Goal: Task Accomplishment & Management: Manage account settings

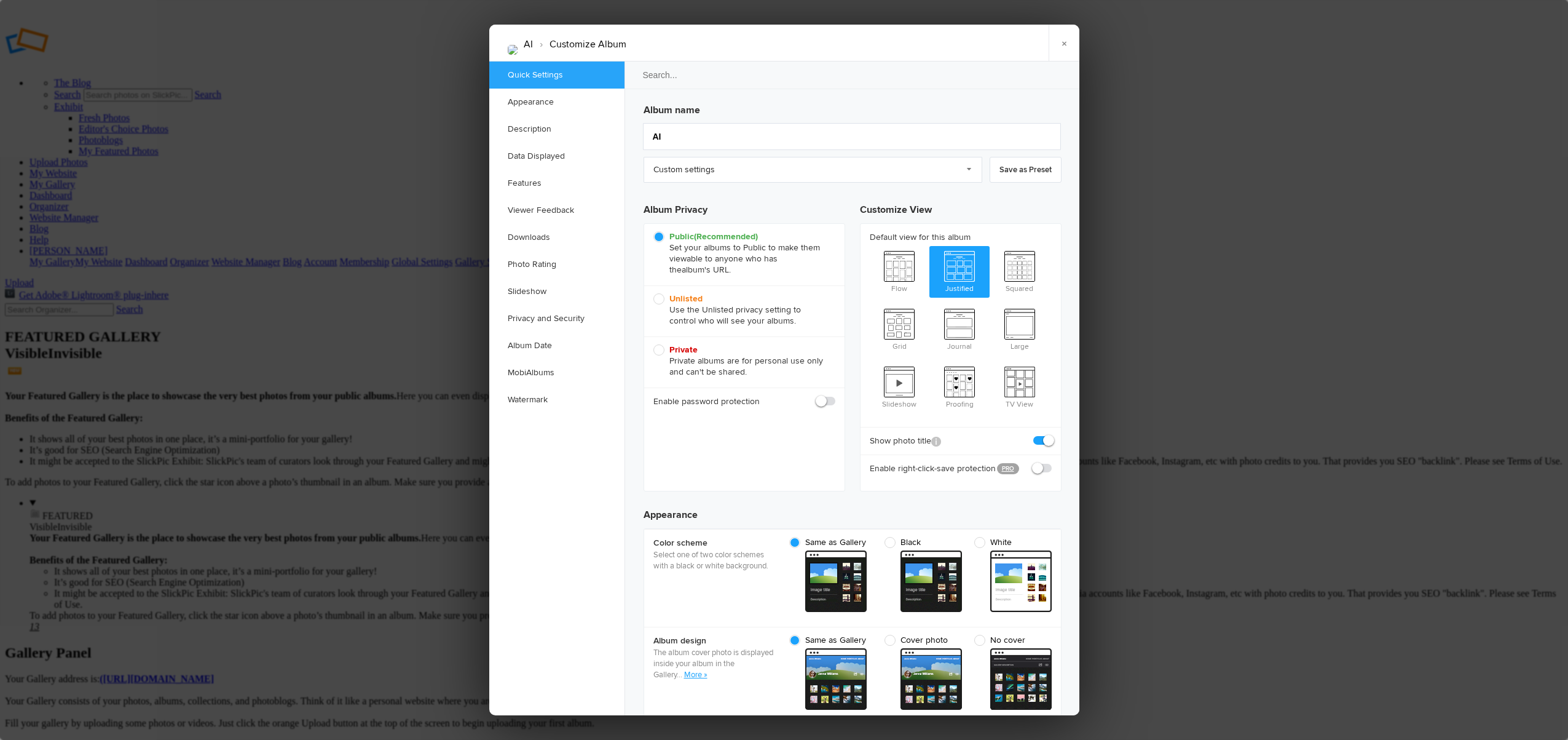
click at [660, 351] on span "Private Private albums are for personal use only and can't be shared." at bounding box center [741, 360] width 176 height 33
click at [653, 344] on input "Private Private albums are for personal use only and can't be shared." at bounding box center [653, 344] width 1 height 1
radio input "true"
click at [1064, 42] on link "×" at bounding box center [1064, 43] width 31 height 37
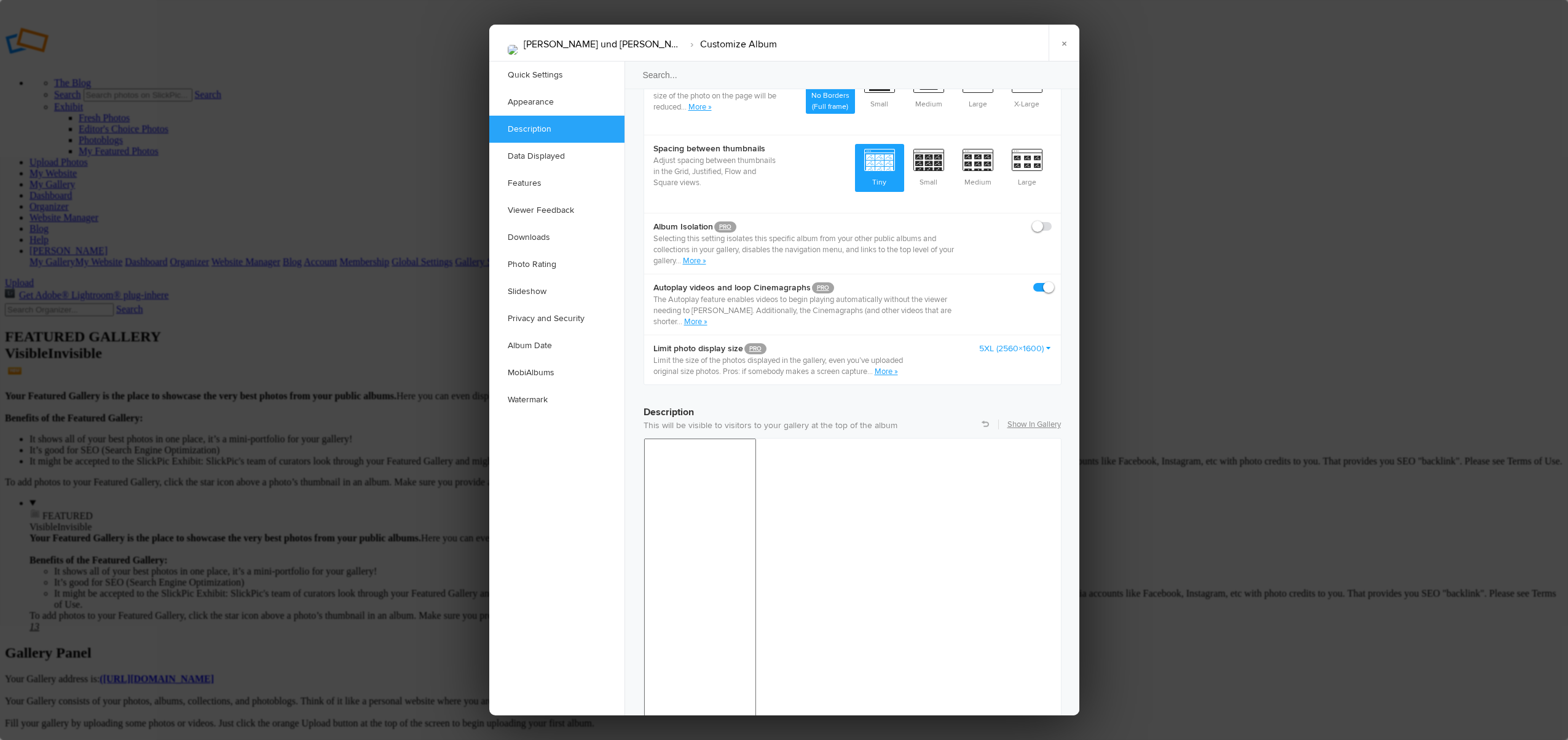
scroll to position [676, 0]
click at [1407, 363] on div at bounding box center [784, 370] width 1568 height 740
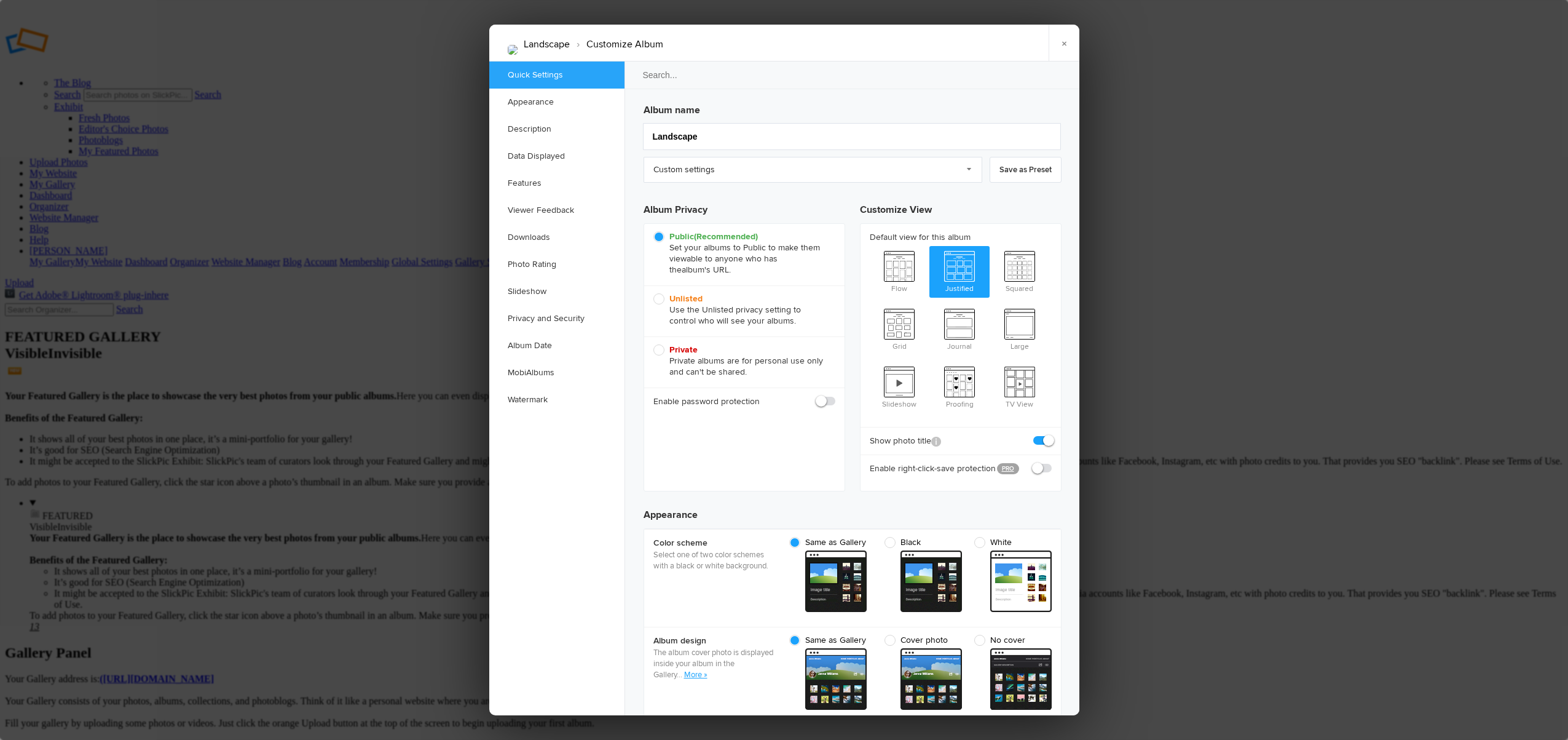
scroll to position [0, 0]
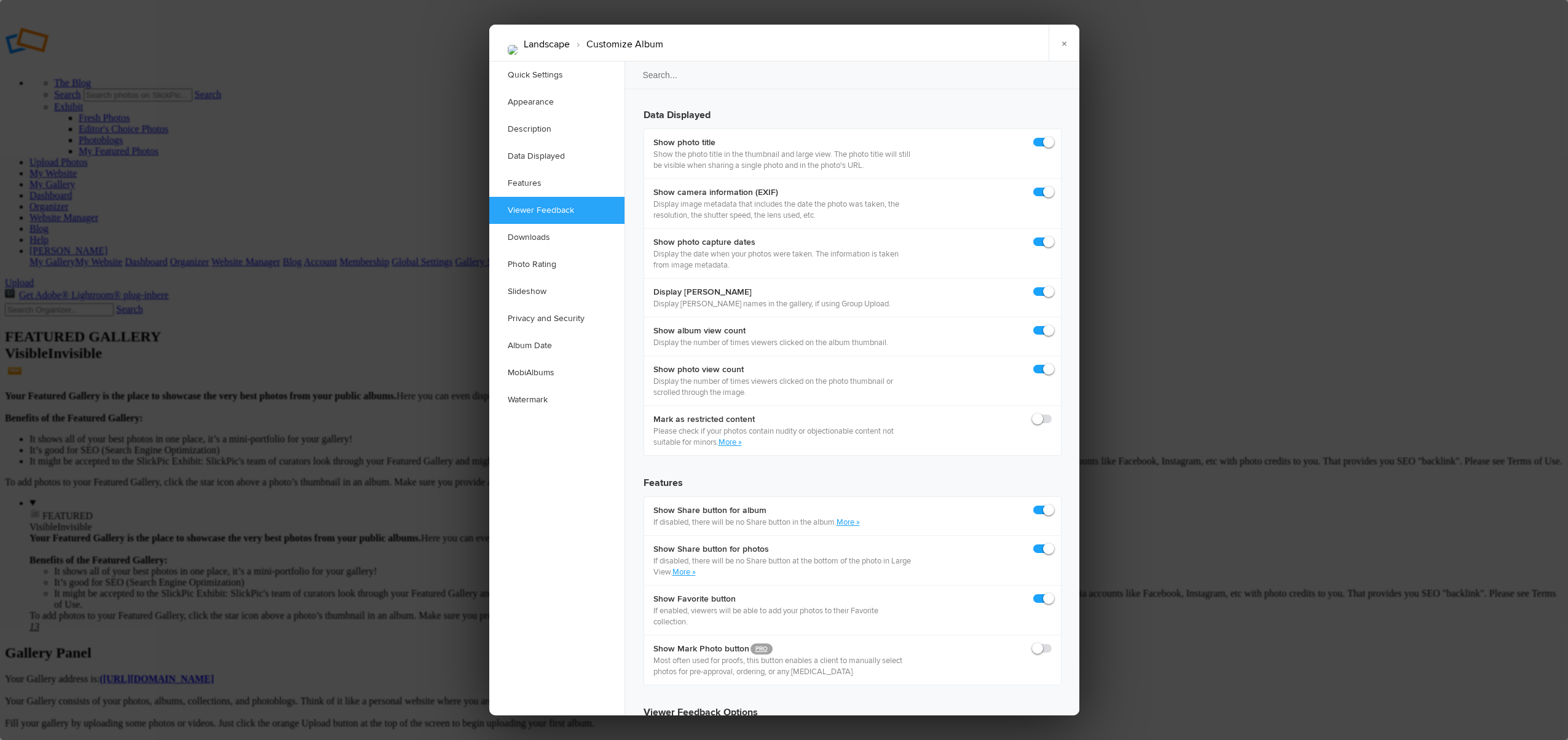
scroll to position [1710, 0]
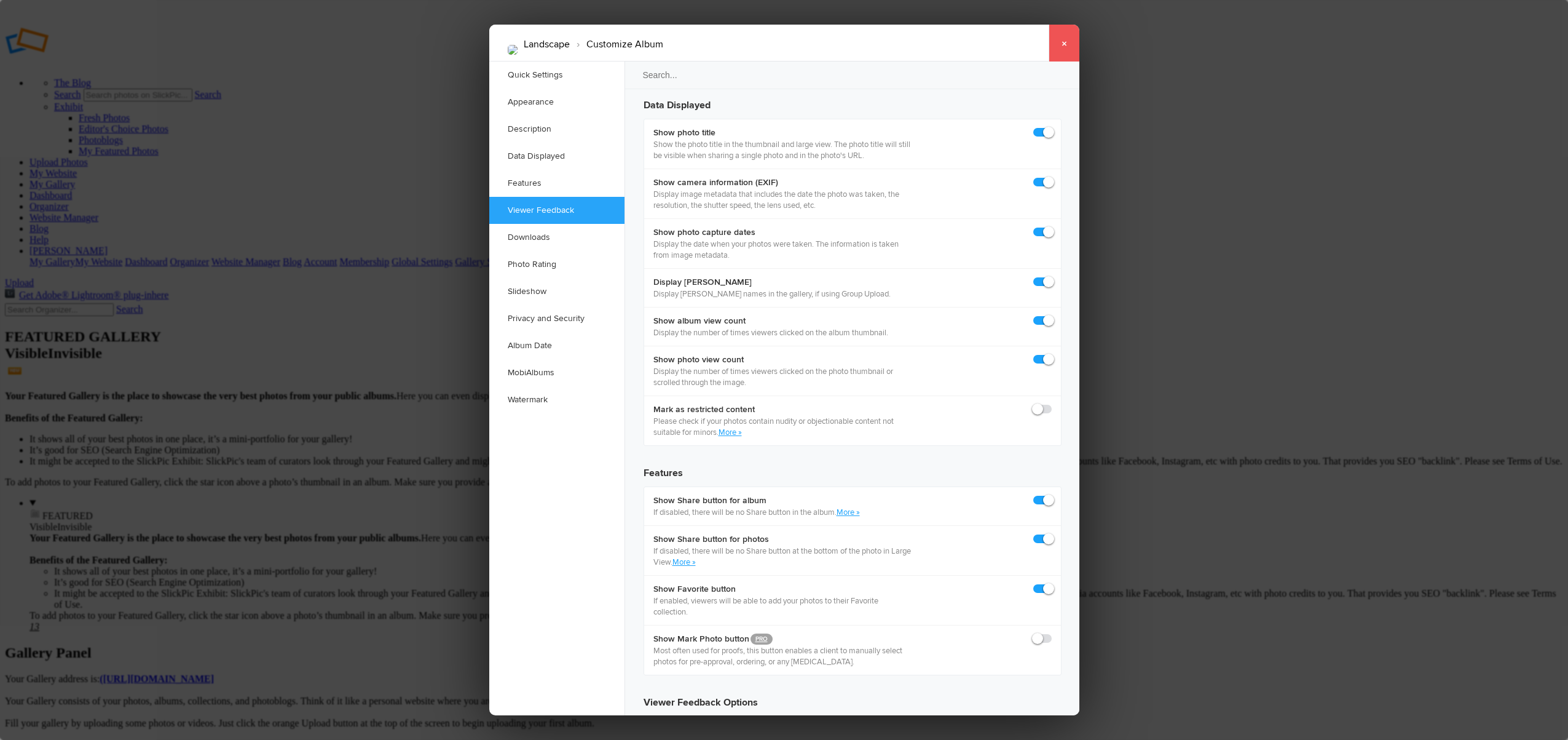
click at [1065, 40] on link "×" at bounding box center [1064, 43] width 31 height 37
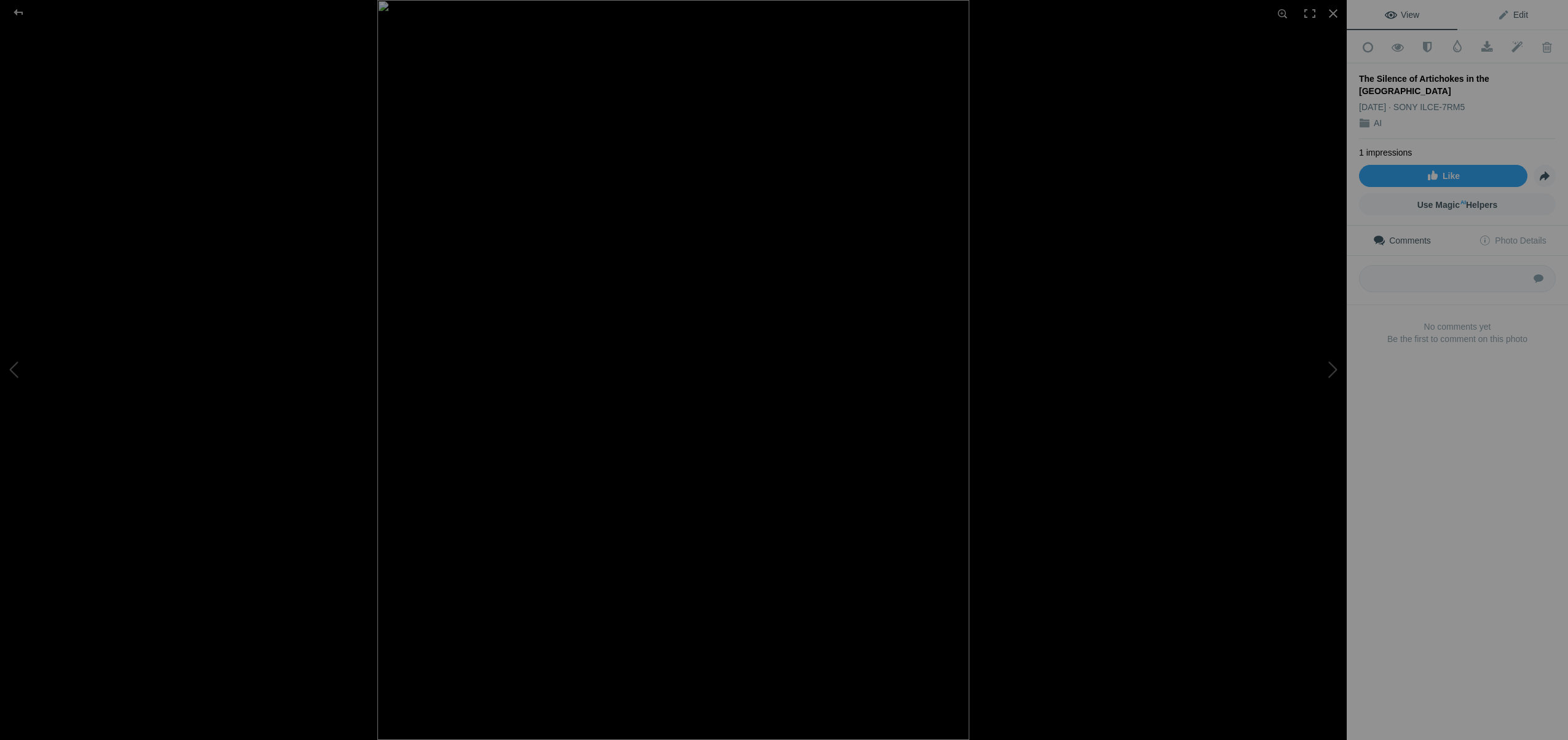
click at [1529, 15] on link "Edit" at bounding box center [1513, 15] width 111 height 30
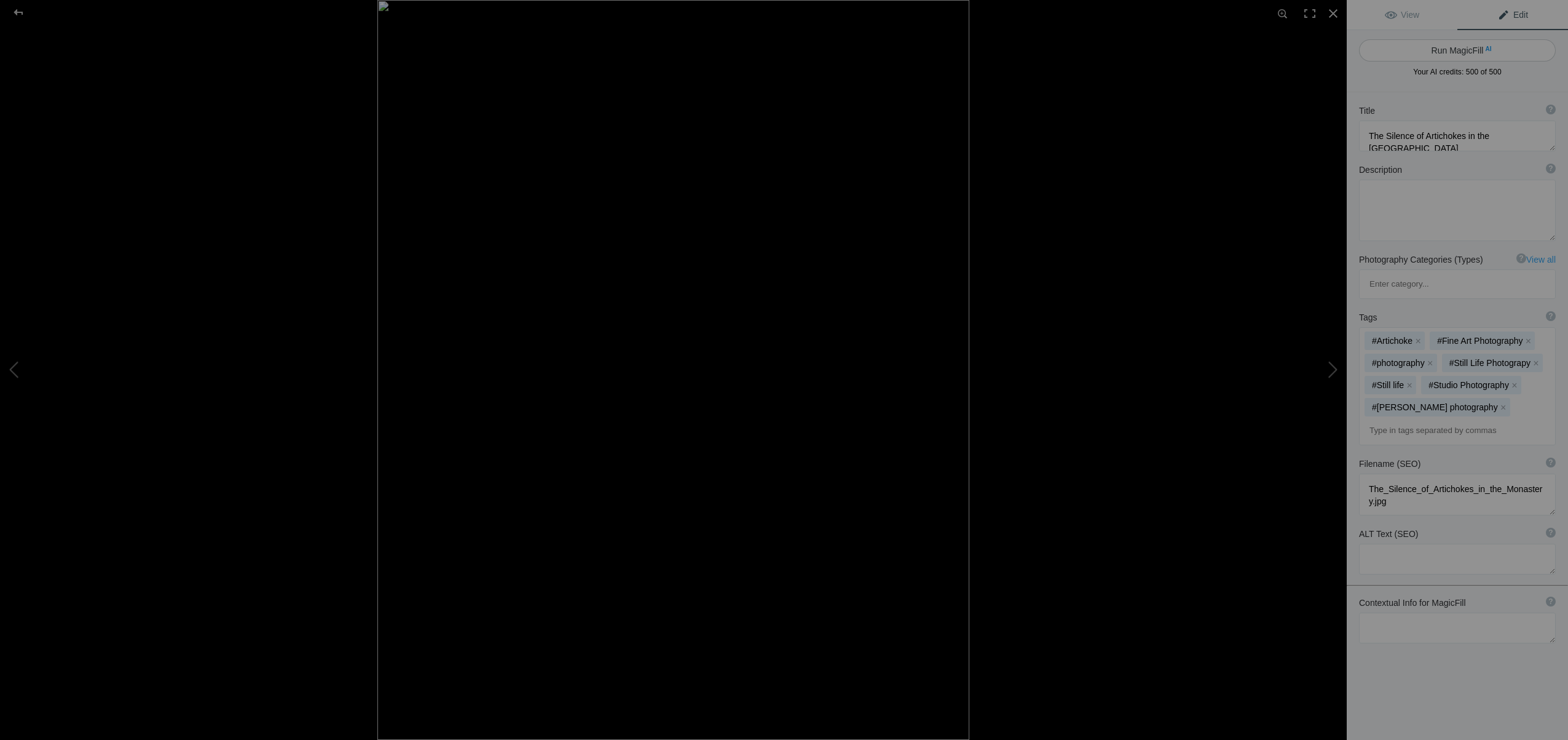
click at [1449, 49] on button "Run MagicFill AI" at bounding box center [1457, 50] width 197 height 22
type textarea "Artichokes in a Monastery: A Still Life Reflection"
type textarea "This captivating image features two artichokes resting on a rustic wooden table…"
type textarea "artichokes-monastery-still-life.jpg"
type textarea "Two artichokes on a wooden table in front of stained glass windows in a monaste…"
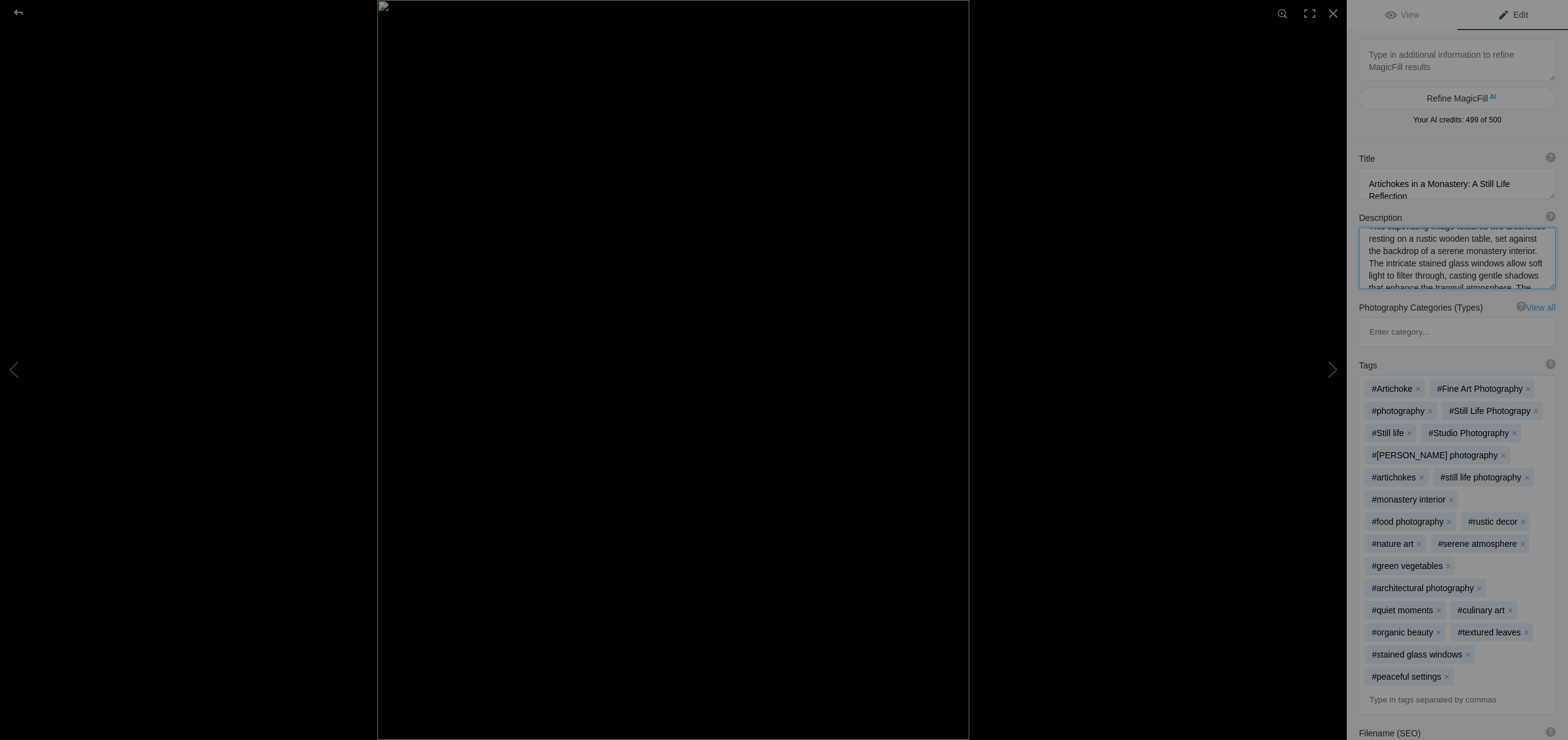
scroll to position [129, 0]
drag, startPoint x: 1370, startPoint y: 240, endPoint x: 1466, endPoint y: 290, distance: 108.2
click at [1466, 290] on div "Description ? By adding more context around images, results can become much mor…" at bounding box center [1457, 250] width 221 height 90
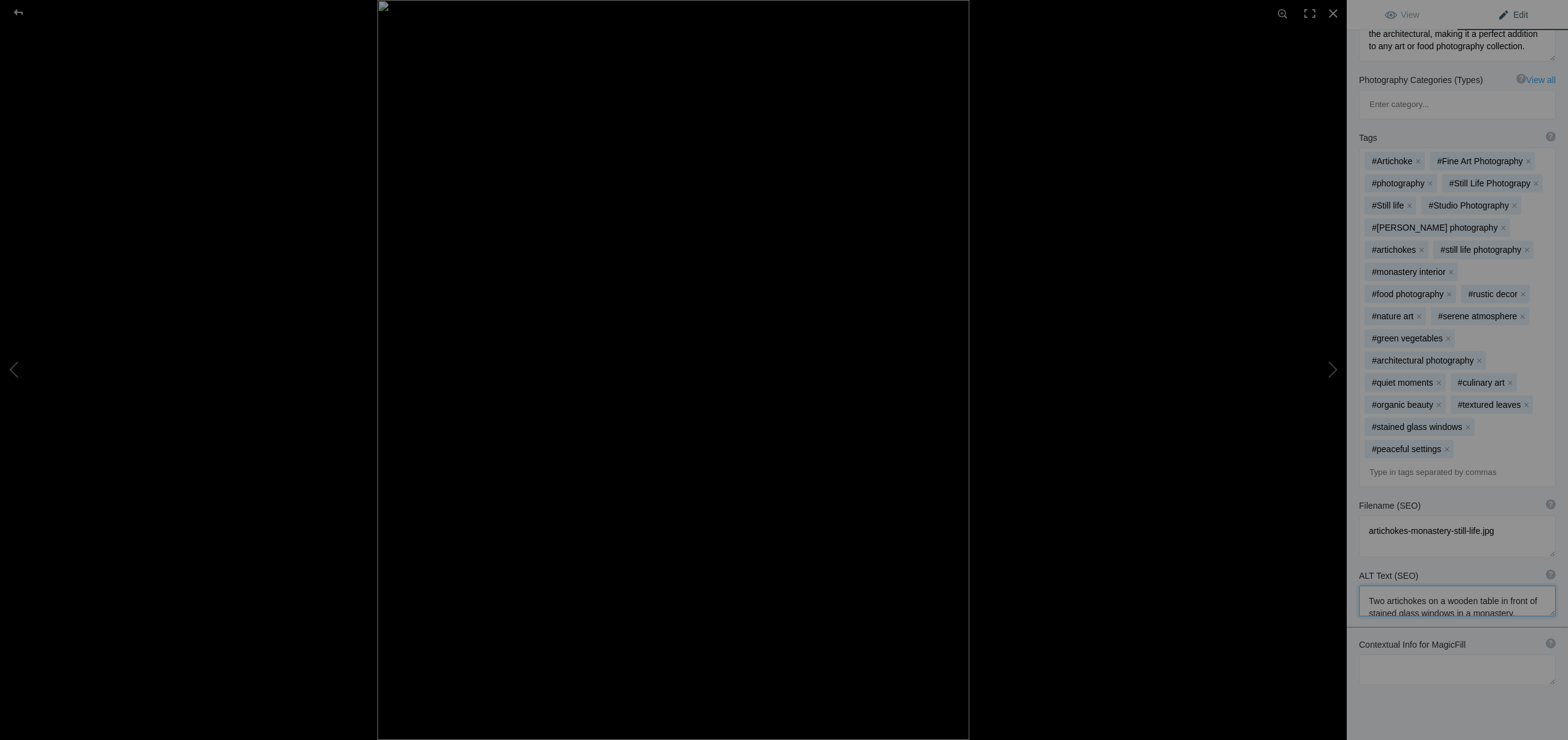
scroll to position [25, 0]
drag, startPoint x: 1370, startPoint y: 540, endPoint x: 1436, endPoint y: 582, distance: 78.2
click at [1436, 582] on div "Title ? Photo title is one of the highest used Search Engine ranking criteria a…" at bounding box center [1457, 351] width 221 height 877
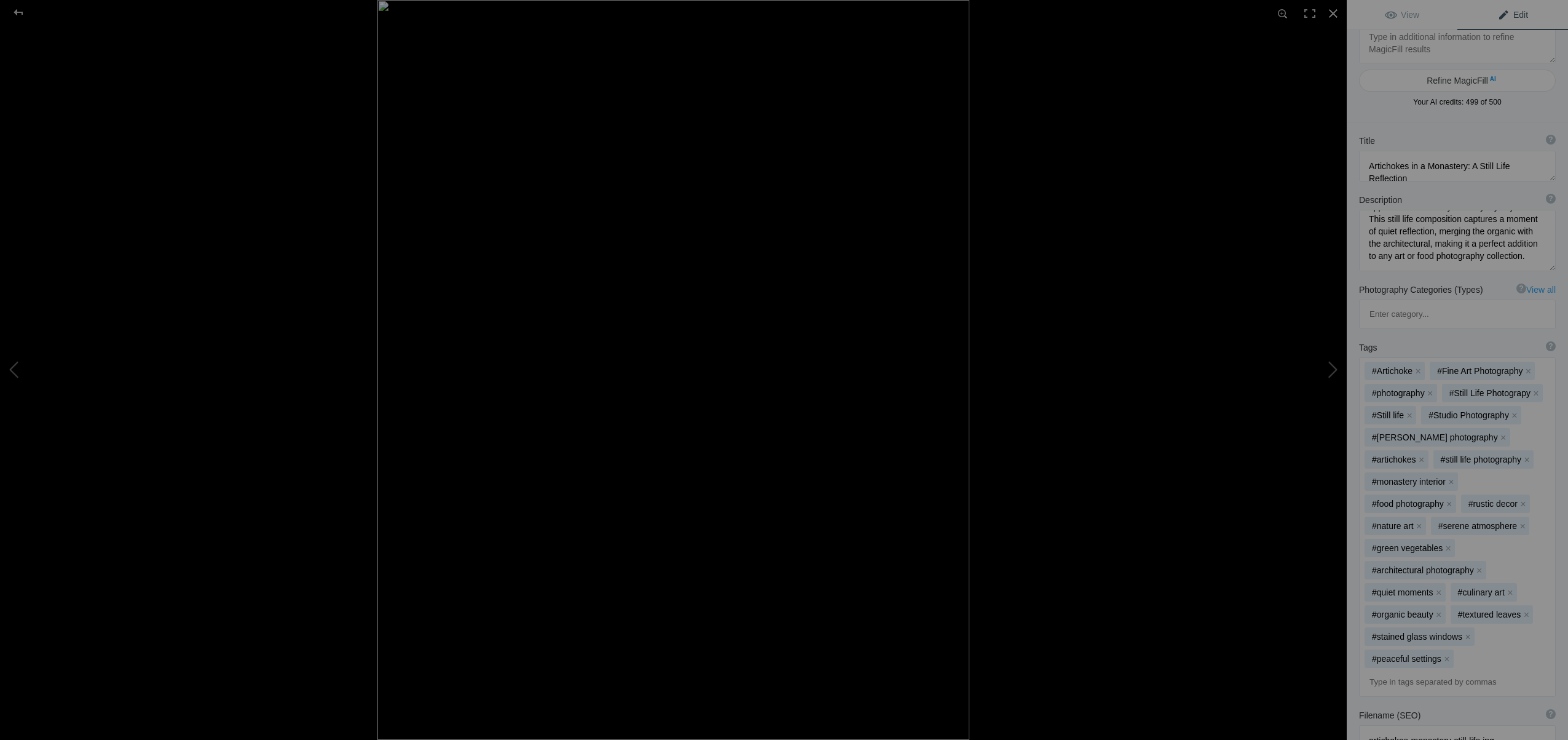
scroll to position [0, 0]
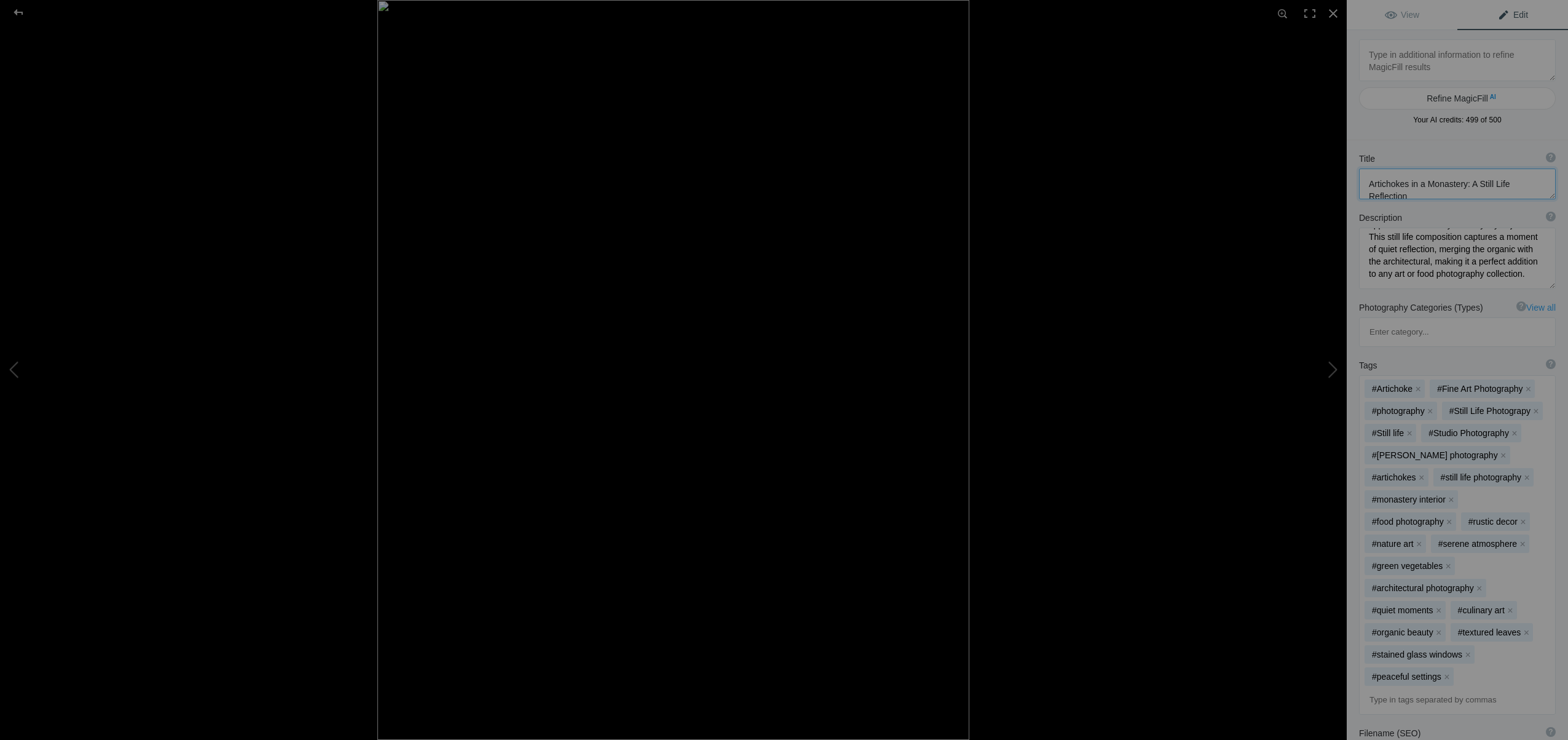
drag, startPoint x: 1371, startPoint y: 184, endPoint x: 1463, endPoint y: 188, distance: 92.1
click at [1465, 188] on textarea at bounding box center [1457, 184] width 197 height 31
